Goal: Task Accomplishment & Management: Use online tool/utility

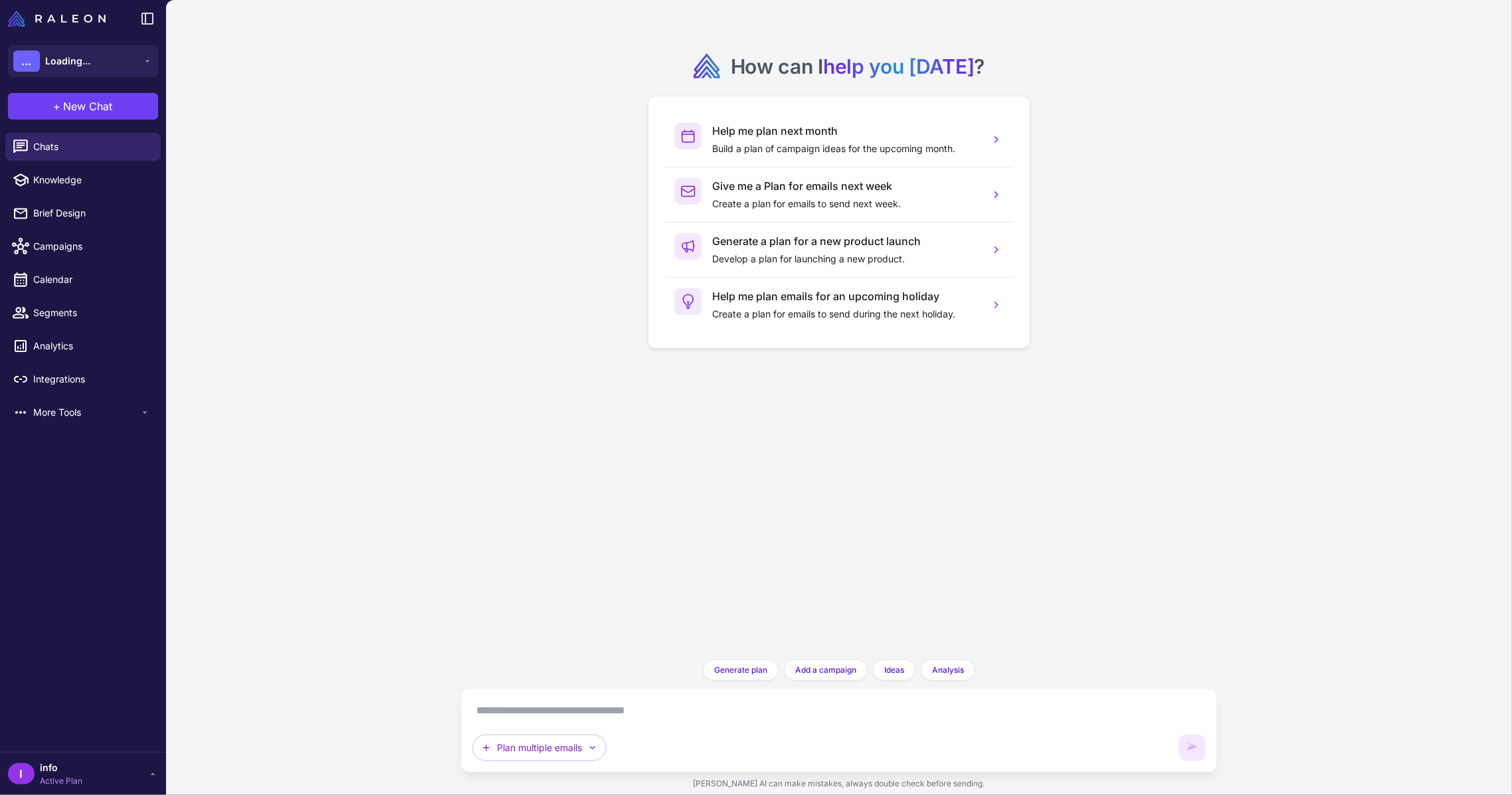
click at [589, 722] on div "Plan multiple emails" at bounding box center [839, 730] width 733 height 61
click at [590, 714] on textarea at bounding box center [839, 710] width 733 height 21
type textarea "**********"
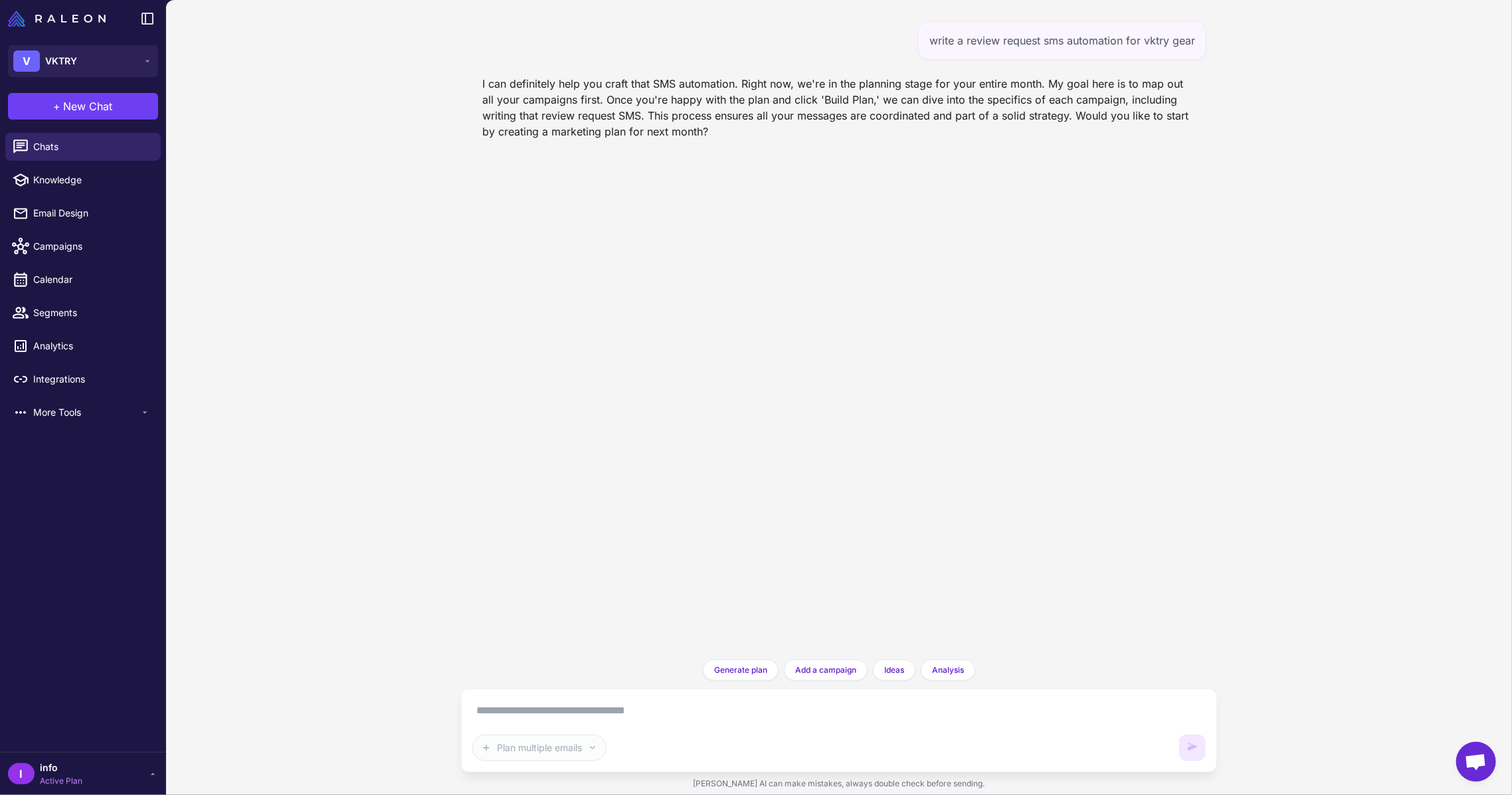
click at [1144, 47] on div "write a review request sms automation for vktry gear" at bounding box center [1062, 40] width 289 height 38
click at [1142, 45] on div "write a review request sms automation for vktry gear" at bounding box center [1062, 40] width 289 height 38
copy div "write a review request sms automation for vktry gear"
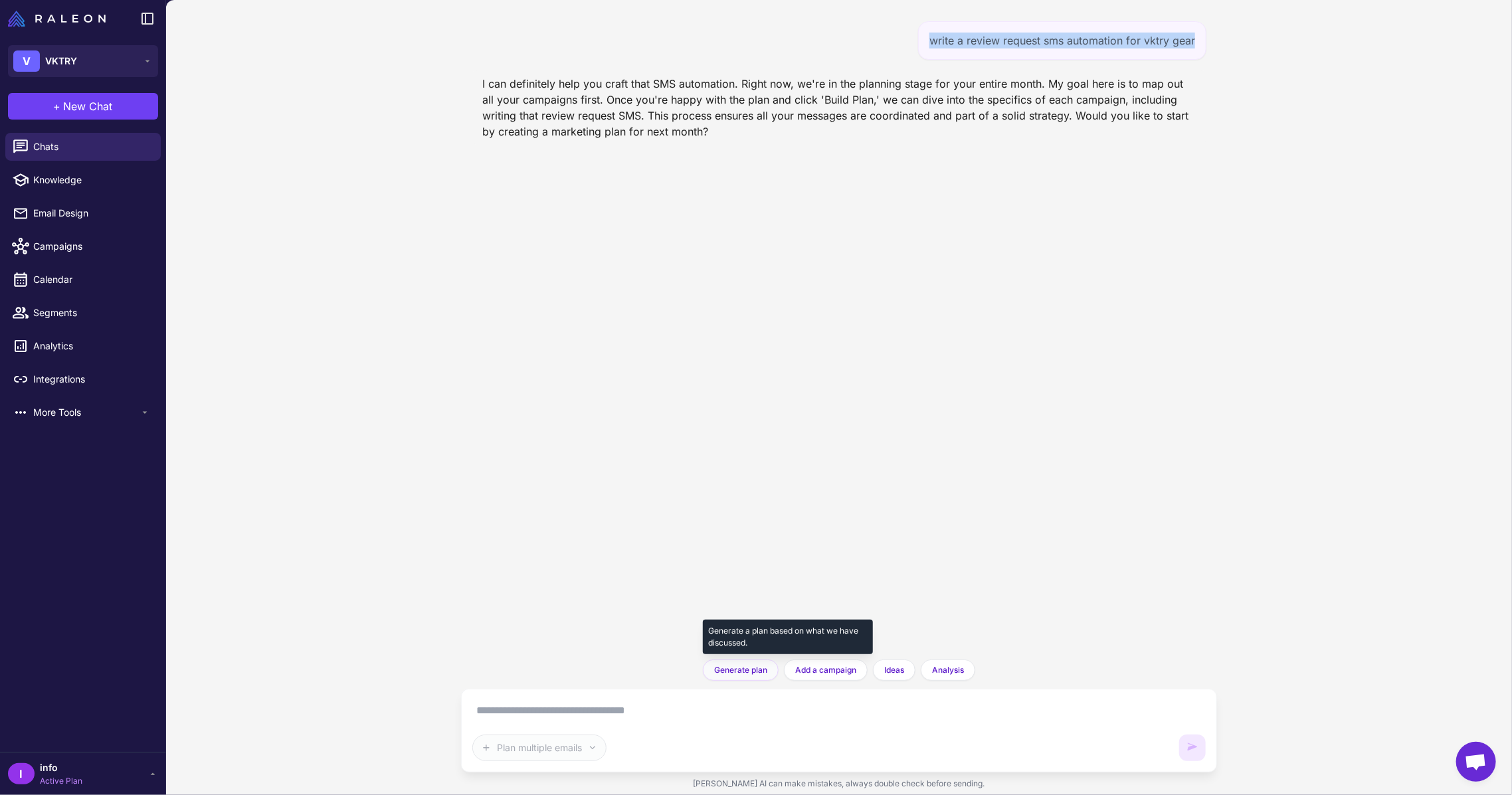
click at [739, 666] on span "Generate plan" at bounding box center [740, 670] width 53 height 12
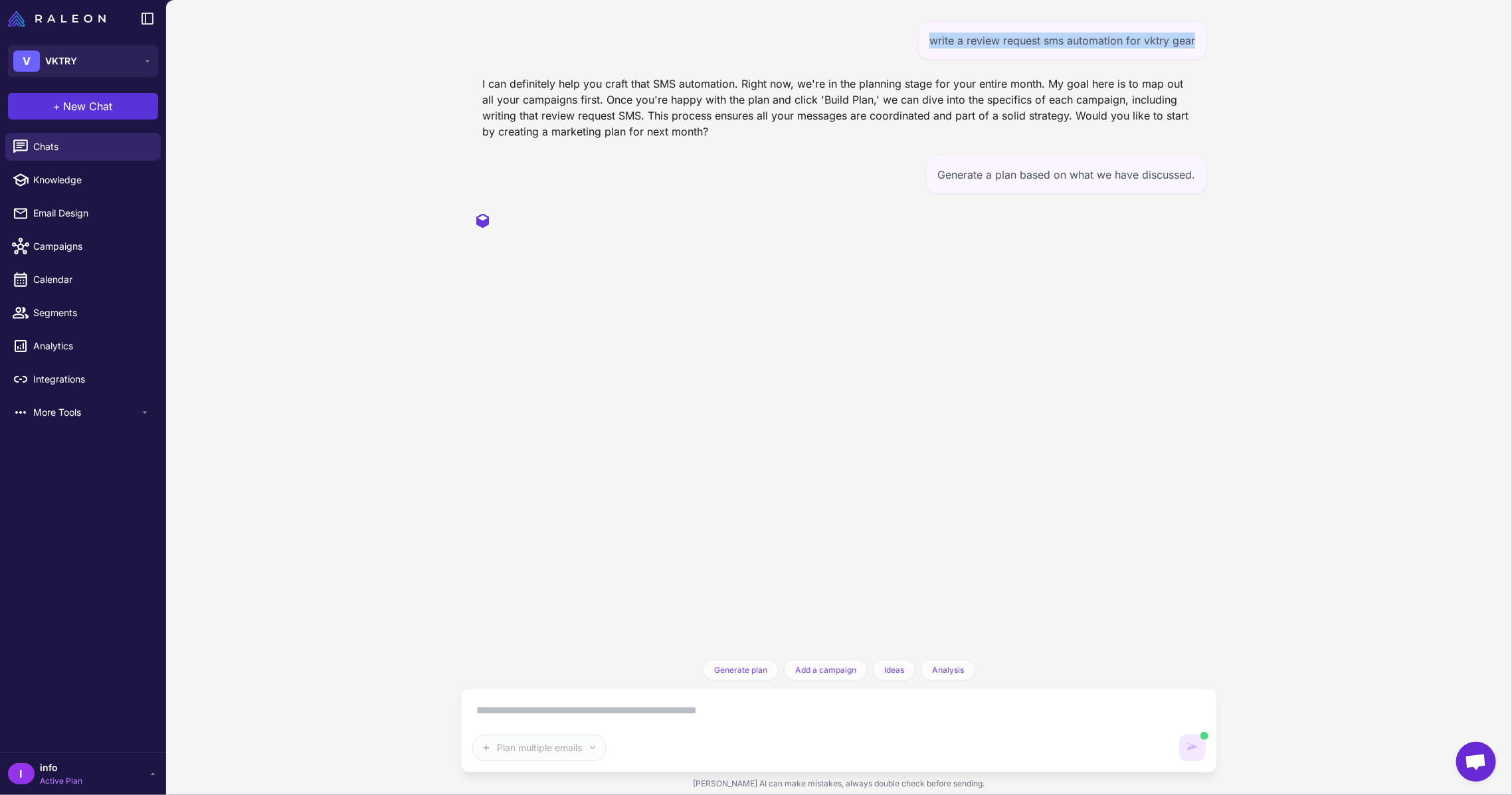
click at [129, 106] on button "+ New Chat" at bounding box center [83, 106] width 150 height 27
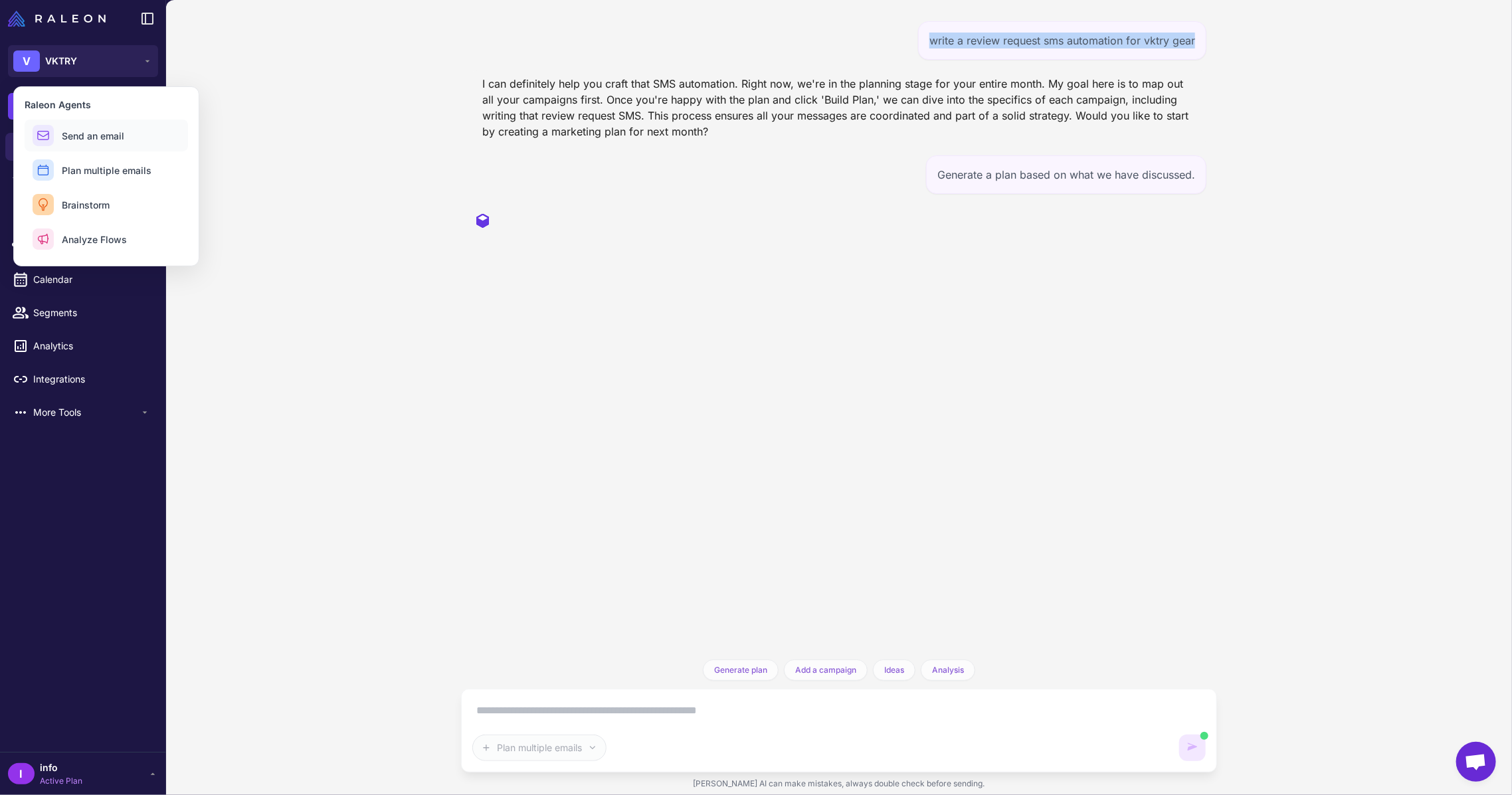
click at [102, 135] on span "Send an email" at bounding box center [93, 135] width 62 height 14
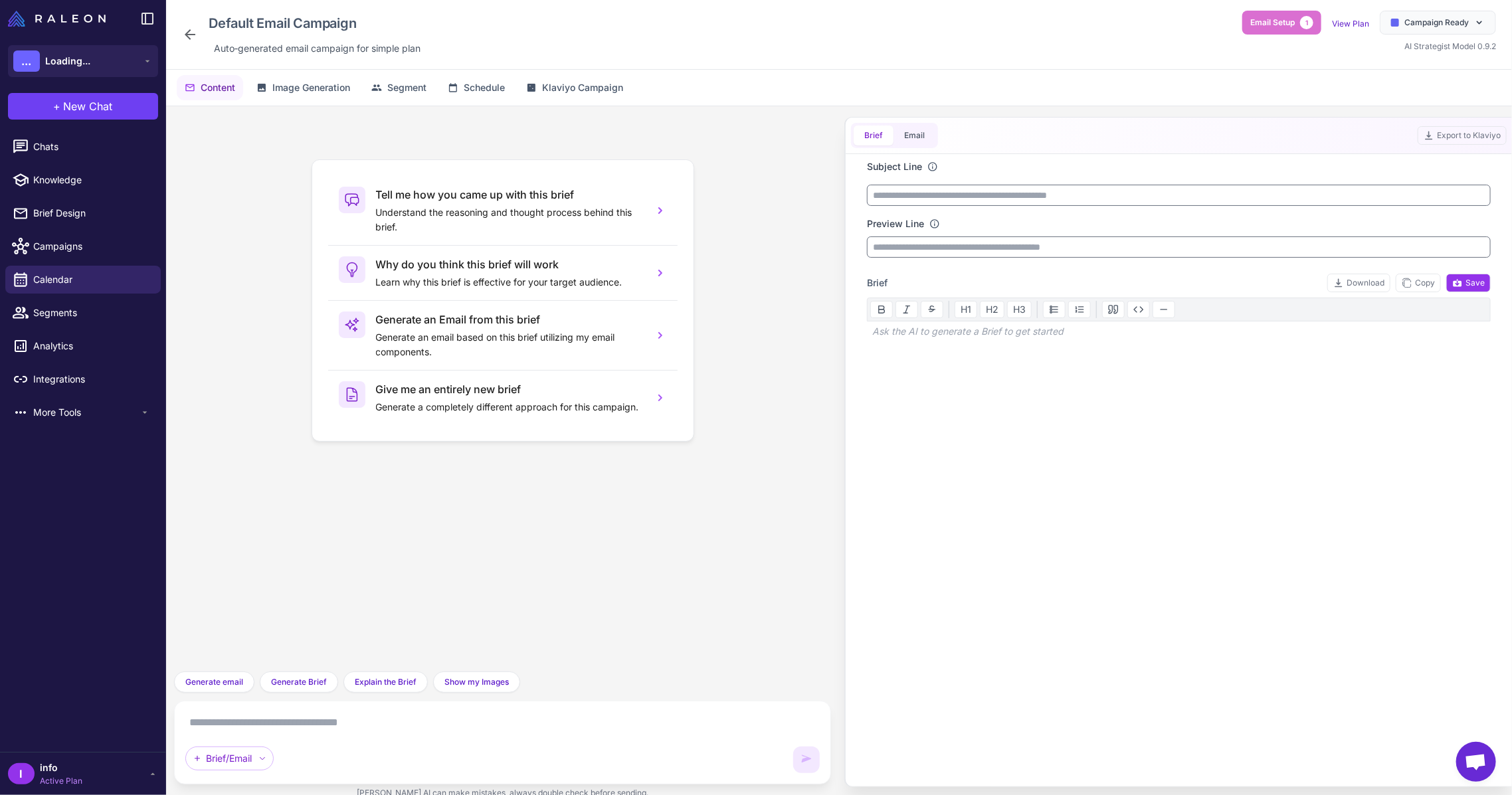
click at [352, 718] on textarea at bounding box center [502, 722] width 634 height 21
paste textarea "**********"
type textarea "**********"
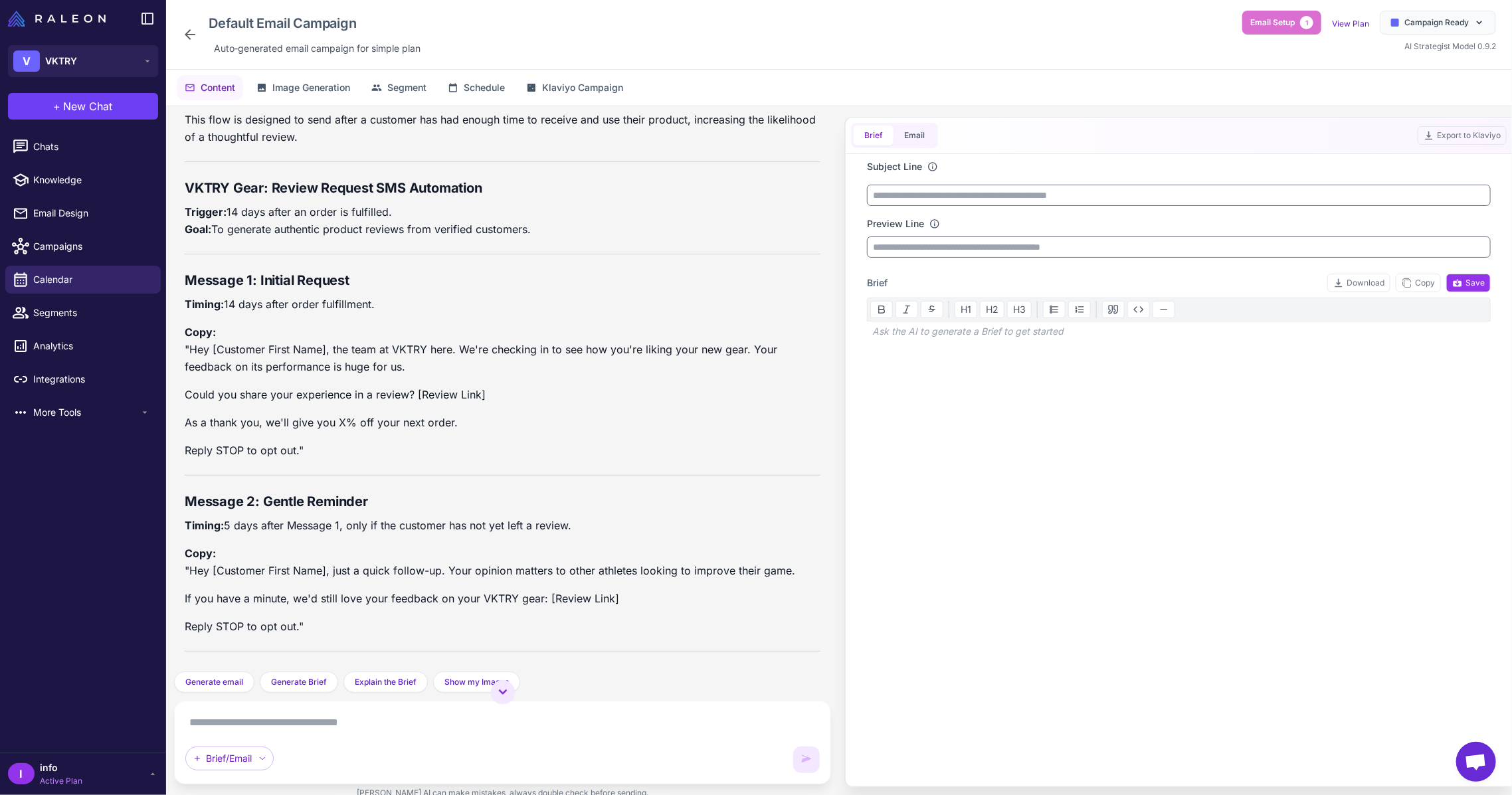
scroll to position [88, 0]
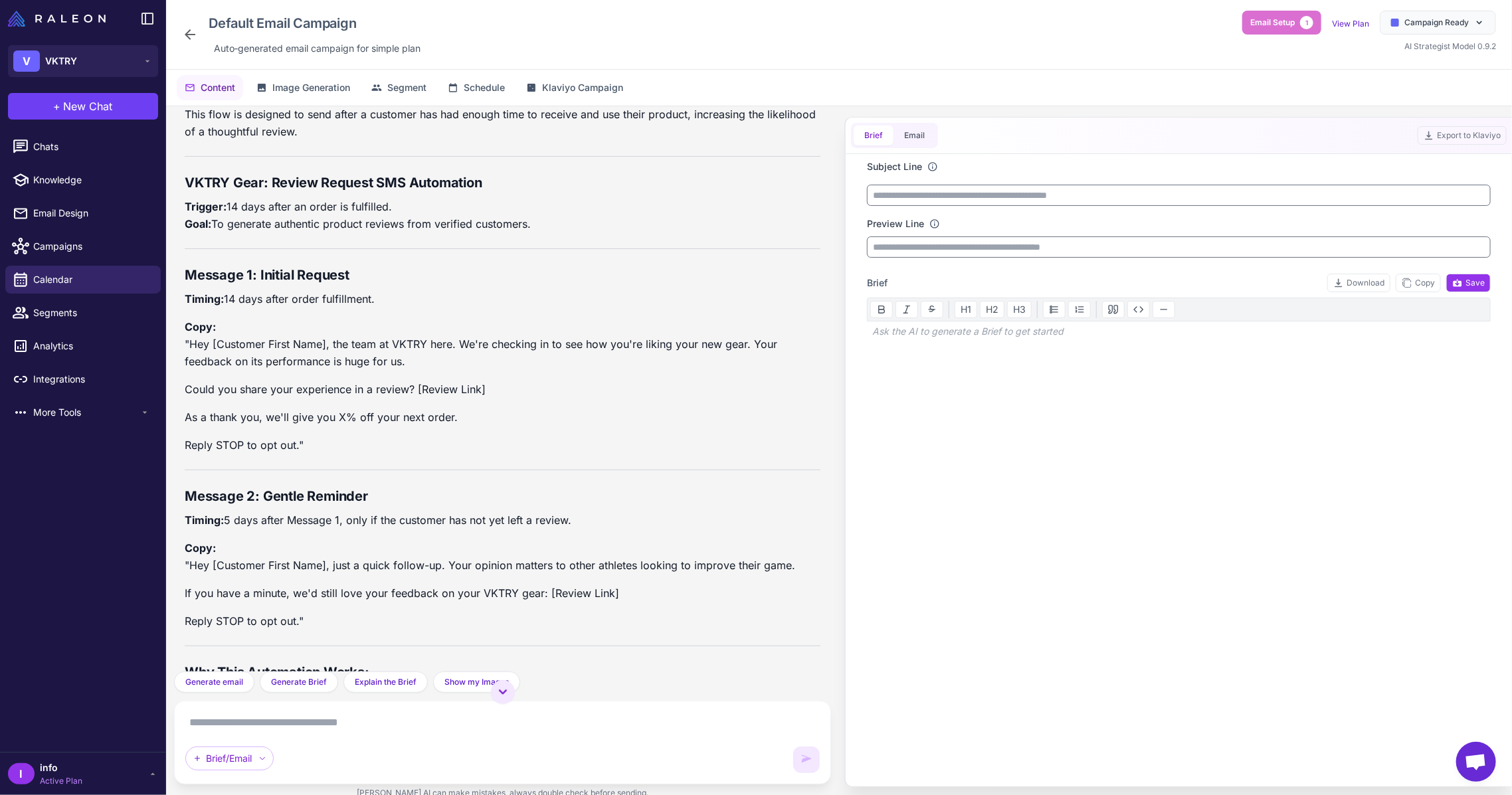
click at [350, 347] on p "Copy: "Hey [Customer First Name], the team at VKTRY here. We're checking in to …" at bounding box center [502, 344] width 636 height 52
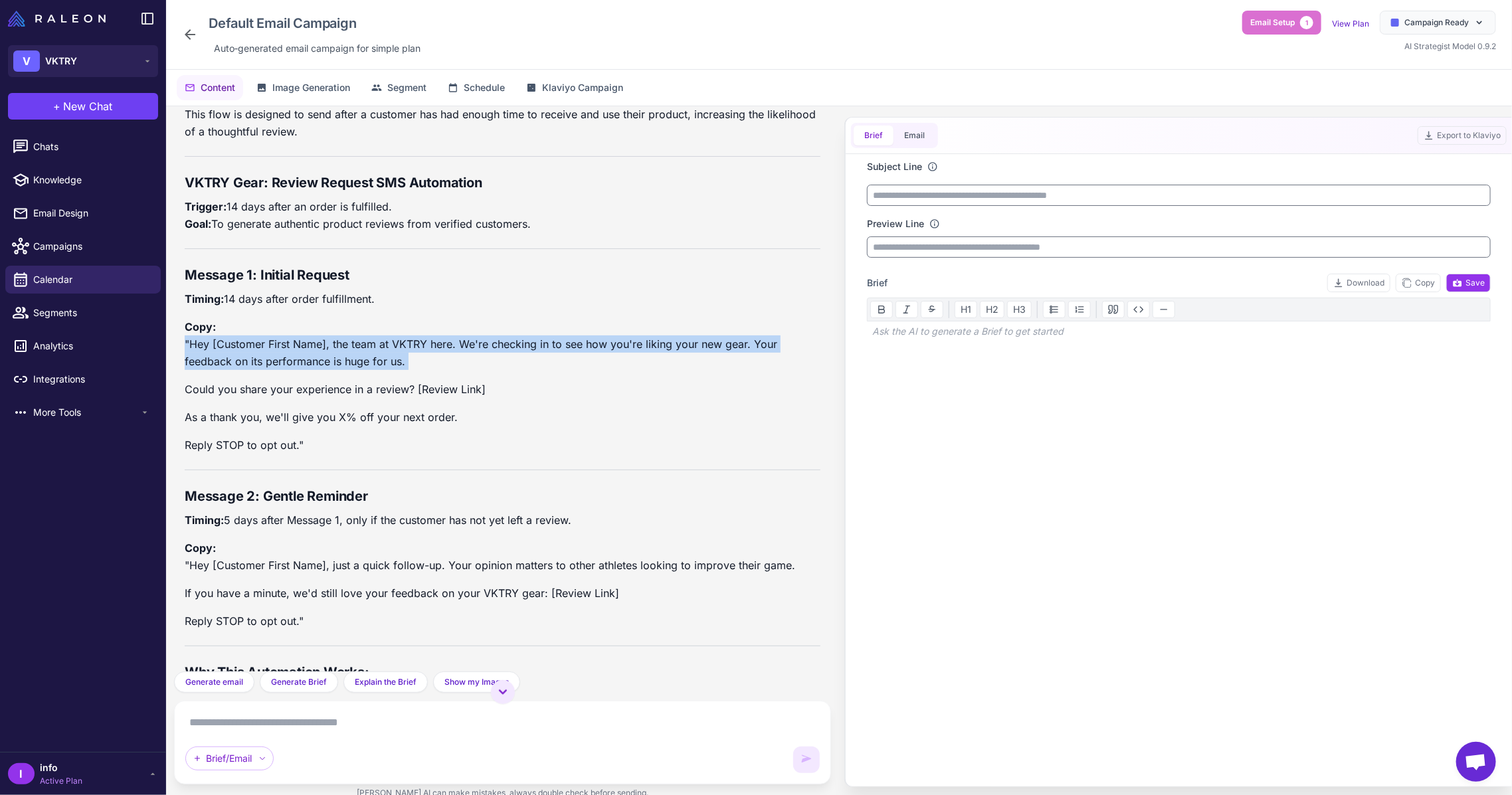
click at [350, 347] on p "Copy: "Hey [Customer First Name], the team at VKTRY here. We're checking in to …" at bounding box center [502, 344] width 636 height 52
drag, startPoint x: 412, startPoint y: 387, endPoint x: 191, endPoint y: 346, distance: 224.8
click at [191, 346] on div "Of course. Here is a 2-step SMS automation flow designed to request reviews for…" at bounding box center [502, 493] width 636 height 831
copy div "Hey [Customer First Name], the team at VKTRY here. We're checking in to see how…"
